Goal: Task Accomplishment & Management: Use online tool/utility

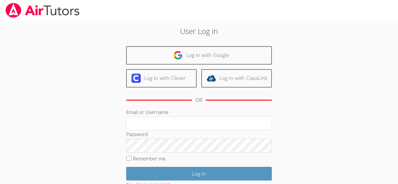
click at [383, 144] on body "User Log in Log in with Google Log in with Clever Log in with ClassLink OR Emai…" at bounding box center [199, 92] width 398 height 184
click at [383, 142] on body "User Log in Log in with Google Log in with Clever Log in with ClassLink OR Emai…" at bounding box center [199, 92] width 398 height 184
click at [299, 126] on div "User Log in Log in with Google Log in with Clever Log in with ClassLink OR Emai…" at bounding box center [198, 122] width 215 height 193
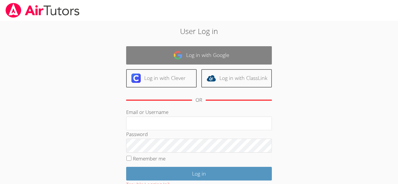
click at [205, 64] on link "Log in with Google" at bounding box center [199, 55] width 146 height 18
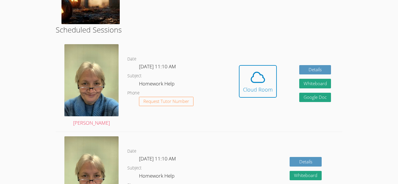
scroll to position [129, 0]
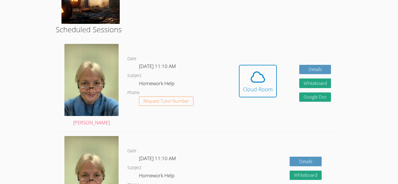
click at [279, 86] on div "Hidden Cloud Room Details Whiteboard Hidden Google Doc" at bounding box center [285, 86] width 115 height 92
click at [272, 85] on div "Cloud Room" at bounding box center [258, 89] width 30 height 8
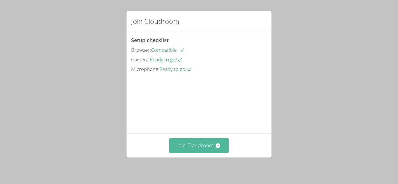
click at [190, 150] on button "Join Cloudroom" at bounding box center [199, 146] width 60 height 14
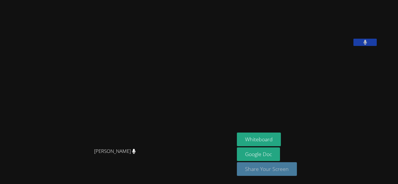
click at [297, 168] on button "Share Your Screen" at bounding box center [267, 170] width 60 height 14
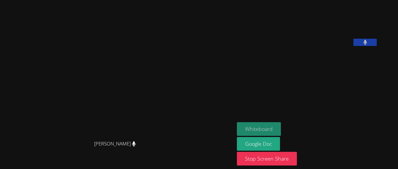
click at [278, 127] on button "Whiteboard" at bounding box center [259, 129] width 44 height 14
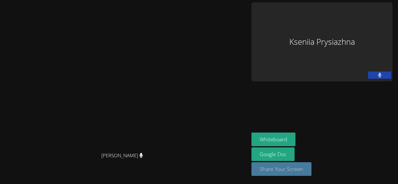
click at [311, 175] on button "Share Your Screen" at bounding box center [281, 170] width 60 height 14
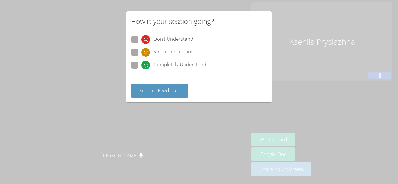
click at [189, 66] on span "Completely Understand" at bounding box center [180, 65] width 53 height 9
click at [146, 66] on input "Completely Understand" at bounding box center [143, 64] width 5 height 5
radio input "true"
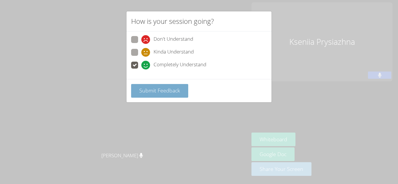
click at [174, 94] on span "Submit Feedback" at bounding box center [159, 90] width 41 height 7
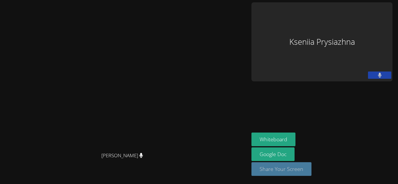
click at [311, 172] on button "Share Your Screen" at bounding box center [281, 170] width 60 height 14
